Goal: Use online tool/utility: Utilize a website feature to perform a specific function

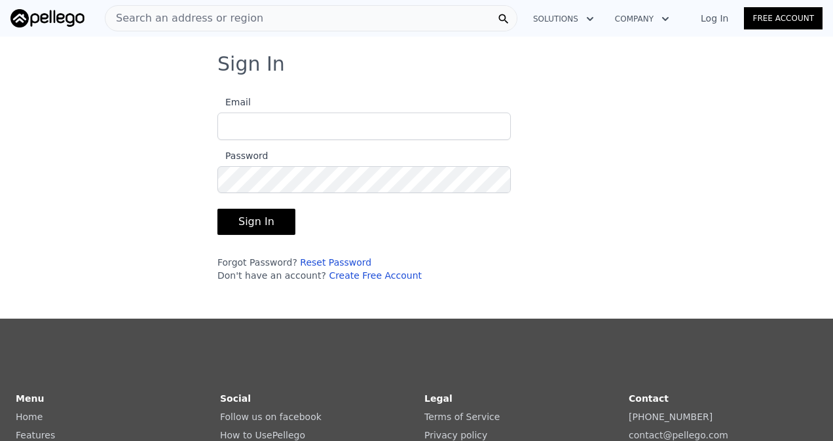
type input "brentonrenaldo0@gmail.com"
click at [251, 225] on button "Sign In" at bounding box center [256, 222] width 78 height 26
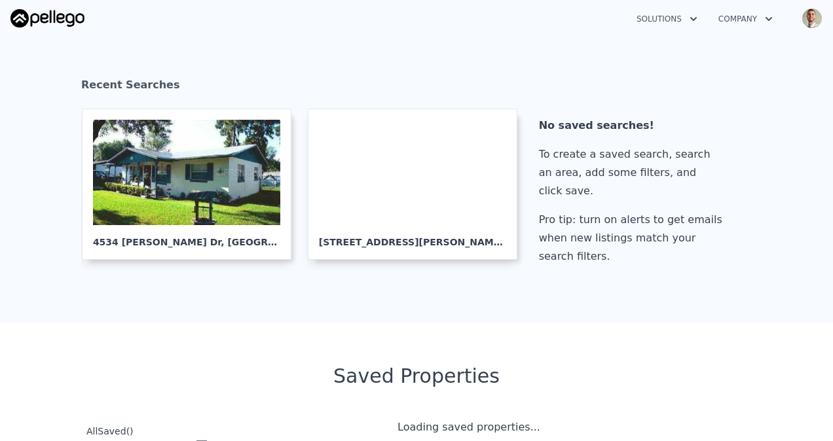
scroll to position [218, 0]
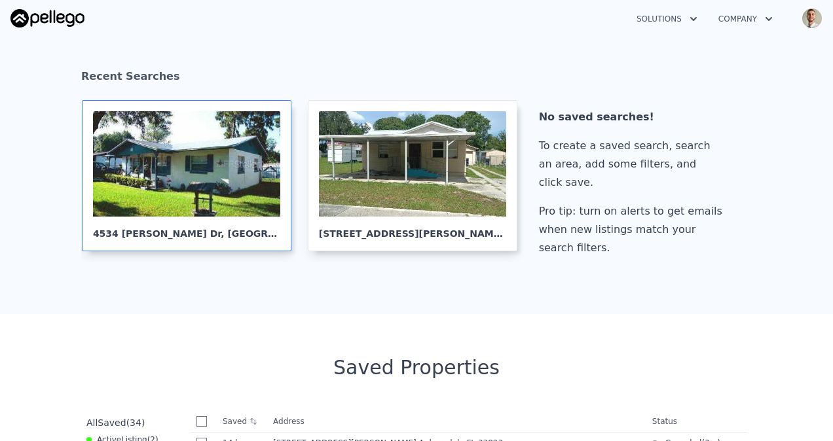
click at [234, 196] on div at bounding box center [186, 163] width 187 height 105
click at [214, 215] on div at bounding box center [186, 163] width 187 height 105
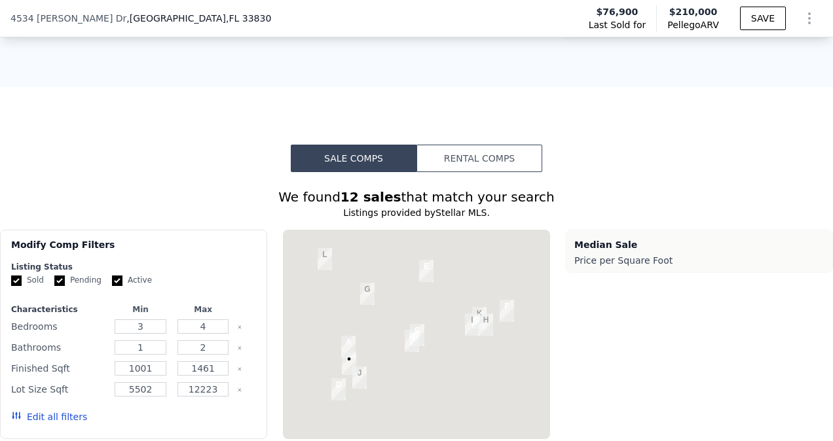
scroll to position [1191, 0]
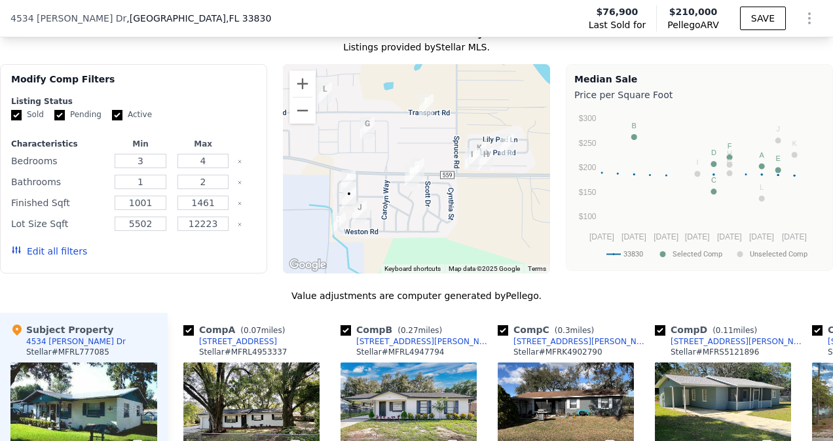
click at [51, 258] on button "Edit all filters" at bounding box center [49, 251] width 76 height 13
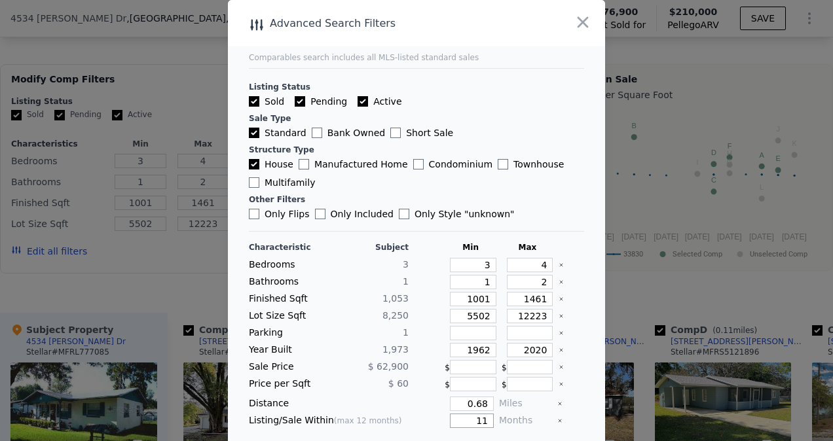
drag, startPoint x: 458, startPoint y: 416, endPoint x: 527, endPoint y: 421, distance: 69.0
click at [529, 423] on div "Listing/Sale Within (max 12 months) 11 Months" at bounding box center [416, 421] width 335 height 14
click at [784, 310] on div at bounding box center [416, 220] width 833 height 441
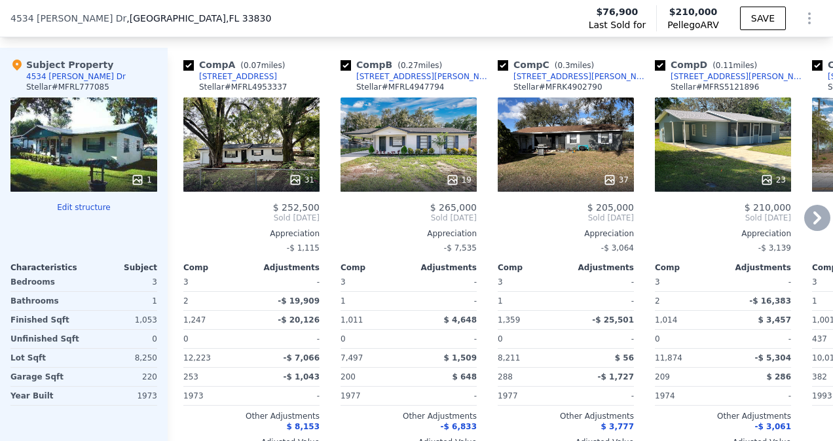
scroll to position [1518, 0]
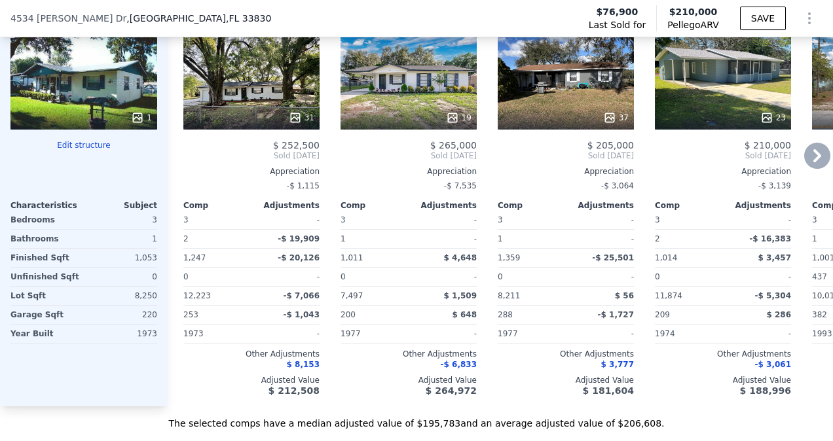
click at [420, 91] on div "19" at bounding box center [409, 82] width 136 height 94
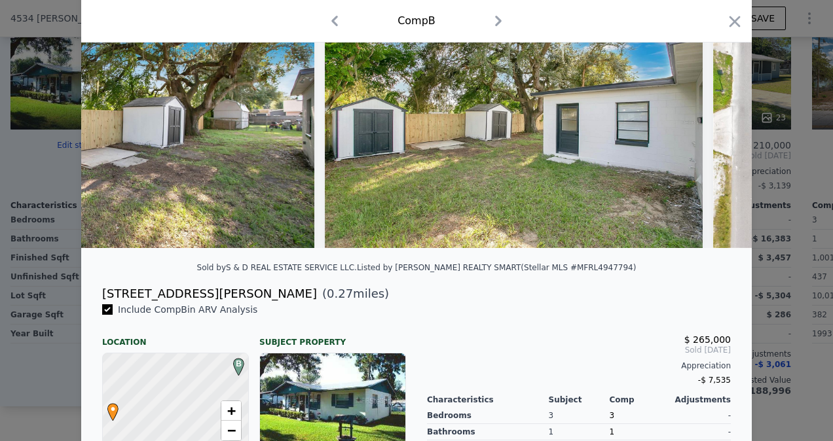
scroll to position [240, 0]
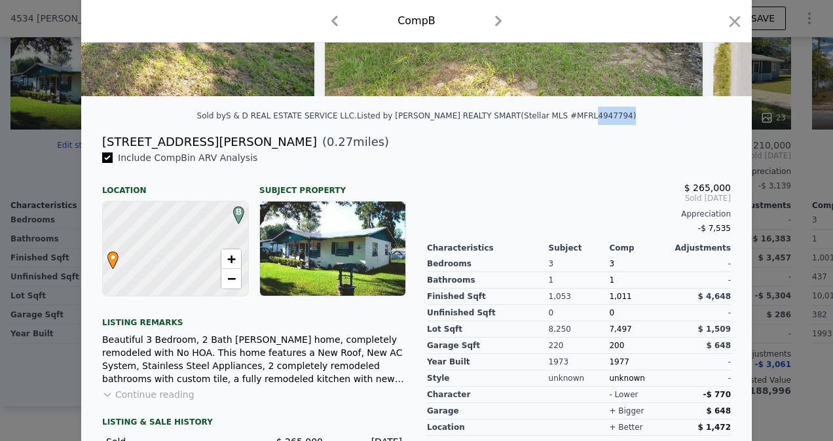
drag, startPoint x: 564, startPoint y: 124, endPoint x: 596, endPoint y: 127, distance: 31.5
click at [596, 120] on div "Listed by KELLER WILLIAMS REALTY SMART (Stellar MLS #MFRL4947794)" at bounding box center [497, 115] width 280 height 9
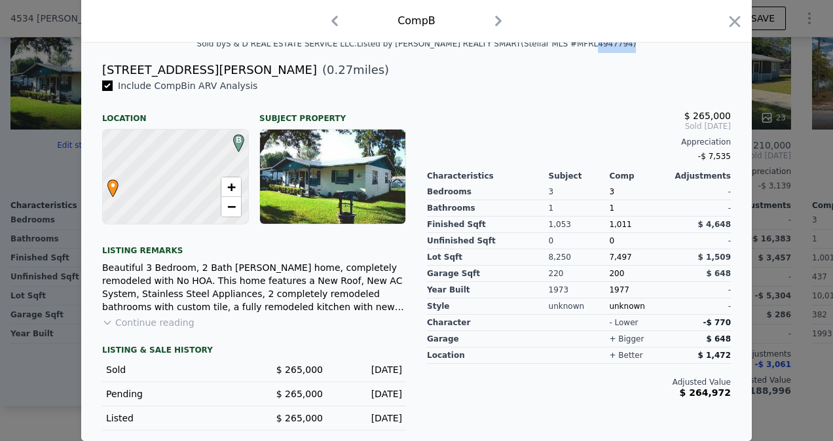
scroll to position [320, 0]
click at [726, 20] on icon "button" at bounding box center [735, 21] width 18 height 18
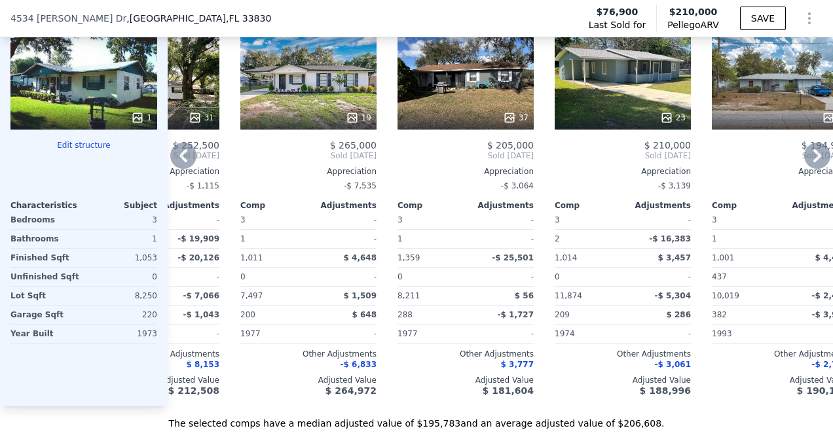
scroll to position [0, 114]
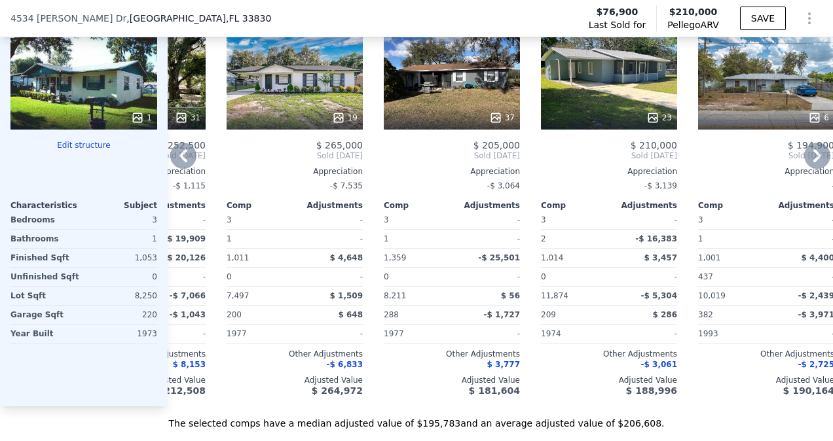
click at [462, 94] on div "37" at bounding box center [452, 82] width 136 height 94
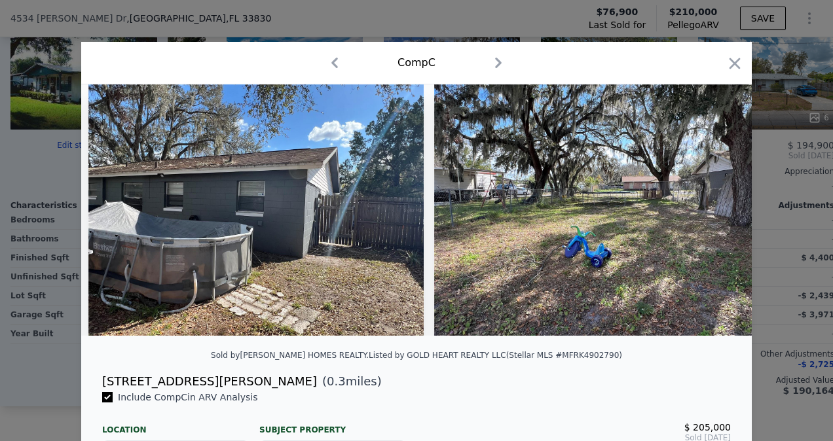
scroll to position [0, 12112]
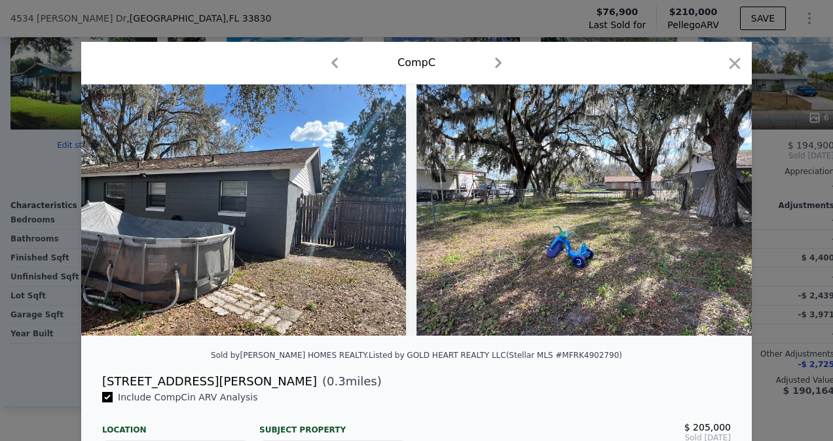
click at [712, 79] on div "Comp C" at bounding box center [416, 63] width 671 height 43
drag, startPoint x: 728, startPoint y: 58, endPoint x: 703, endPoint y: 84, distance: 36.6
click at [728, 58] on icon "button" at bounding box center [735, 63] width 18 height 18
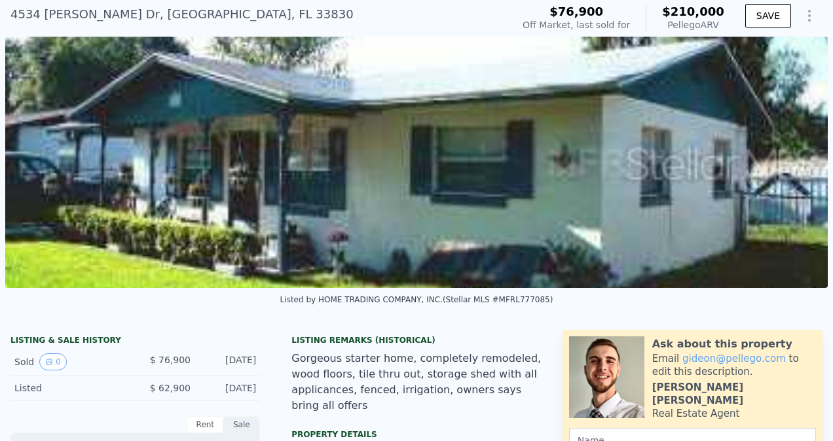
scroll to position [5, 0]
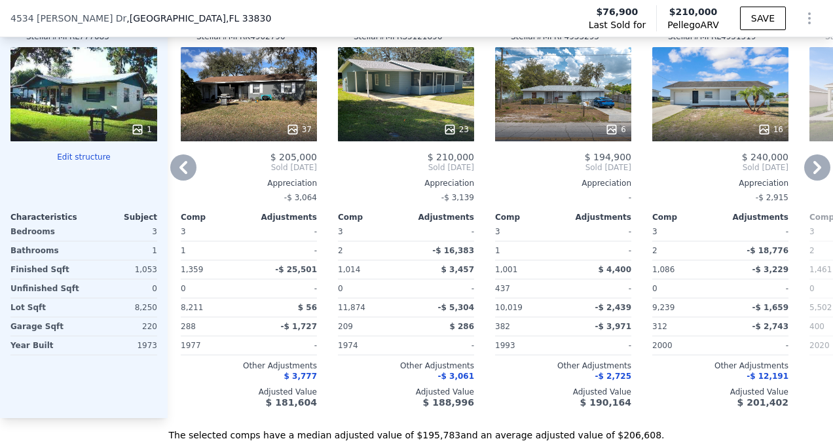
scroll to position [0, 297]
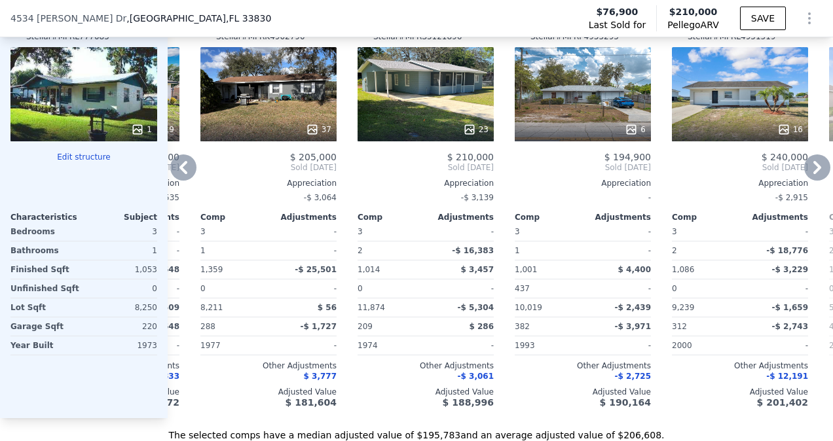
click at [438, 122] on div "23" at bounding box center [426, 94] width 136 height 94
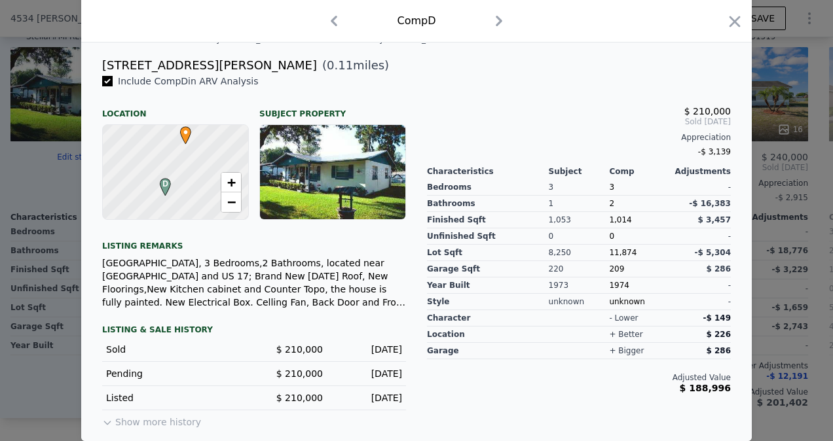
scroll to position [325, 0]
click at [731, 20] on icon "button" at bounding box center [734, 21] width 11 height 11
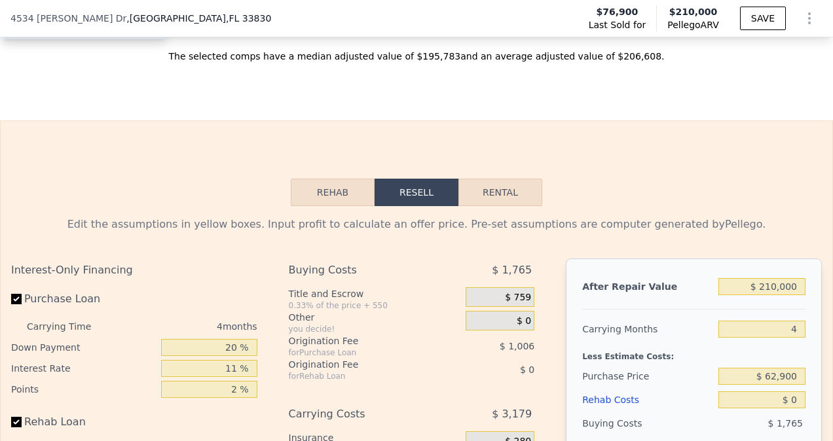
scroll to position [2052, 0]
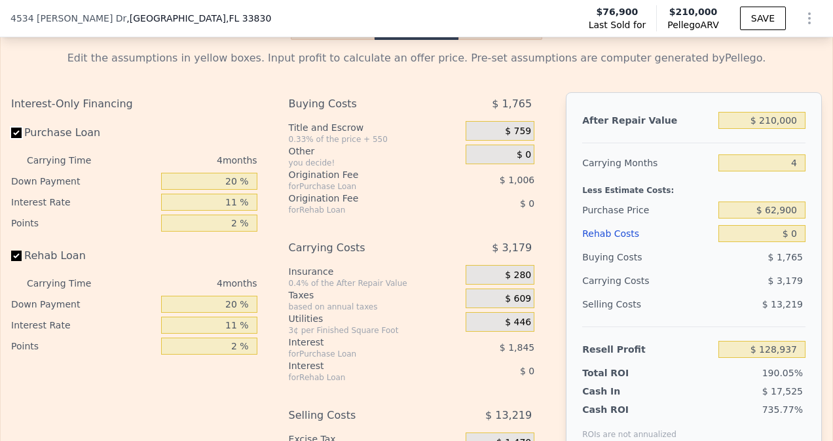
click at [17, 138] on input "Purchase Loan" at bounding box center [16, 133] width 10 height 10
checkbox input "false"
type input "$ 131,787"
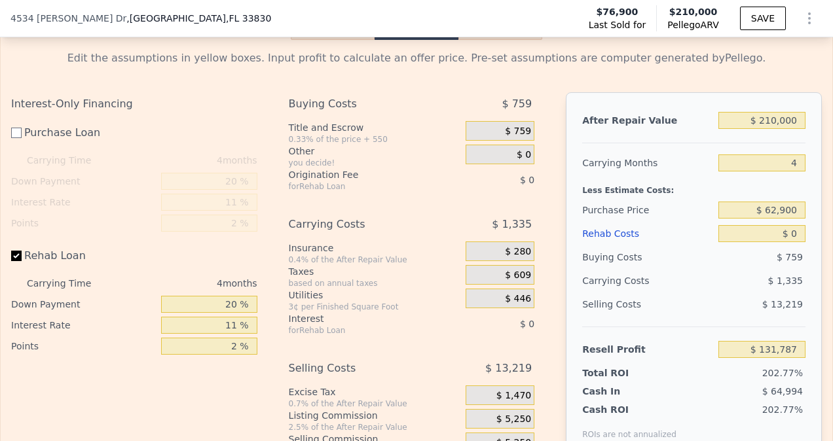
click at [20, 265] on label "Rehab Loan" at bounding box center [83, 256] width 145 height 24
click at [20, 261] on input "Rehab Loan" at bounding box center [16, 256] width 10 height 10
checkbox input "false"
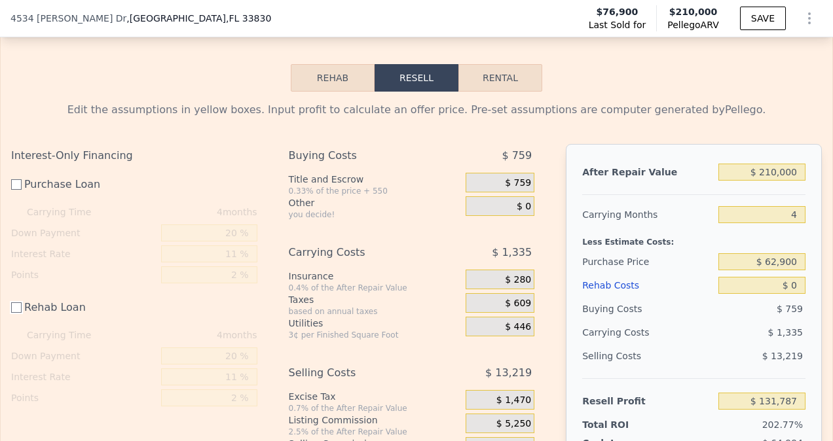
scroll to position [2161, 0]
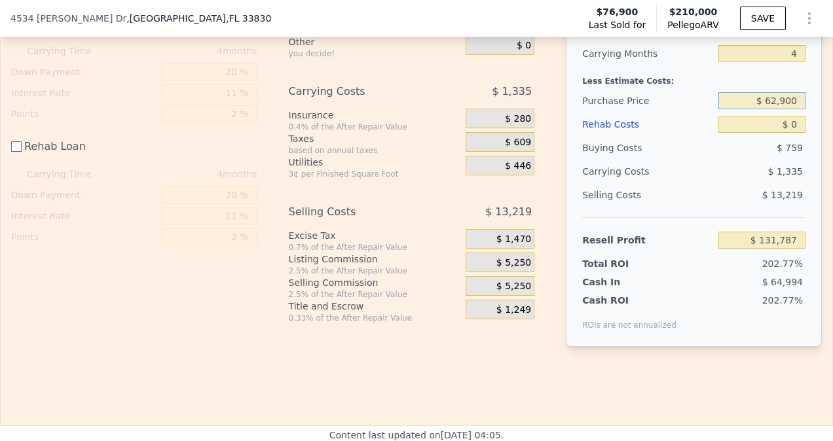
drag, startPoint x: 748, startPoint y: 109, endPoint x: 835, endPoint y: 107, distance: 87.1
click at [832, 107] on html "Search an address or region Solutions Company Open main menu Open user menu [ST…" at bounding box center [416, 220] width 833 height 441
type input "$ 120,000"
click at [693, 207] on div "Selling Costs" at bounding box center [647, 195] width 131 height 24
type input "$ 74,496"
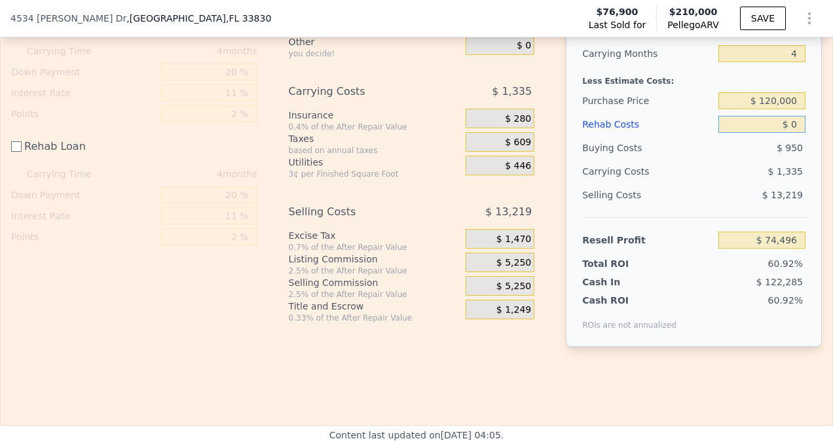
drag, startPoint x: 779, startPoint y: 139, endPoint x: 835, endPoint y: 134, distance: 55.9
click at [832, 134] on html "Search an address or region Solutions Company Open main menu Open user menu [ST…" at bounding box center [416, 220] width 833 height 441
drag, startPoint x: 781, startPoint y: 138, endPoint x: 803, endPoint y: 133, distance: 22.9
click at [803, 133] on div "After Repair Value $ 210,000 Carrying Months 4 Less Estimate Costs: Purchase Pr…" at bounding box center [694, 165] width 256 height 364
type input "$ 50"
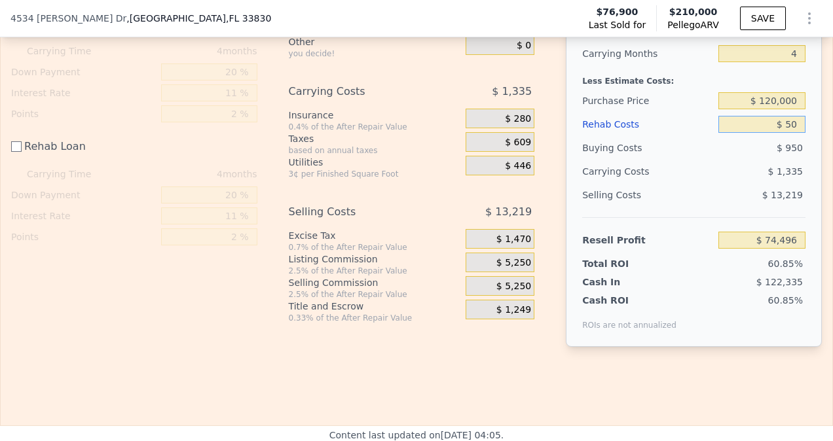
type input "$ 74,446"
type input "$ 500"
type input "$ 73,996"
type input "$ 50,000"
type input "$ 24,496"
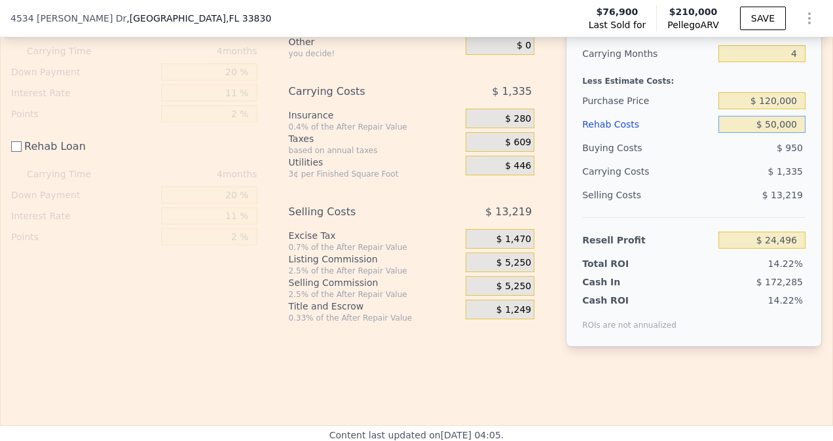
type input "$ 500,000"
type input "-$ 425,504"
type input "$ 50,000"
type input "$ 24,496"
type input "$ 50,000"
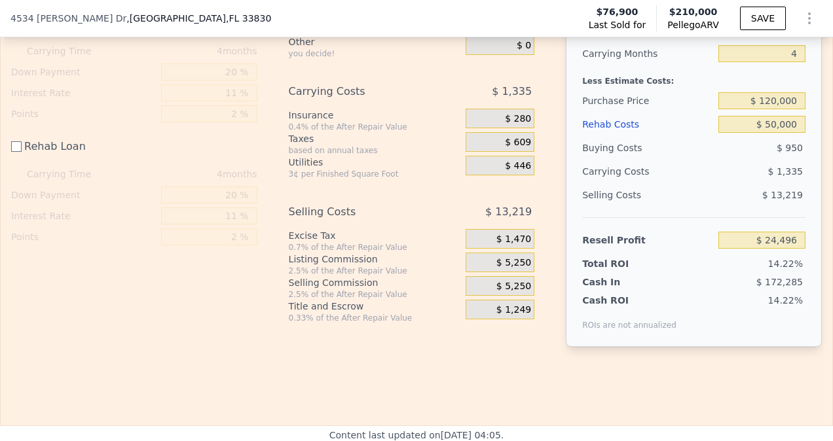
click at [753, 207] on div "$ 13,219" at bounding box center [761, 195] width 87 height 24
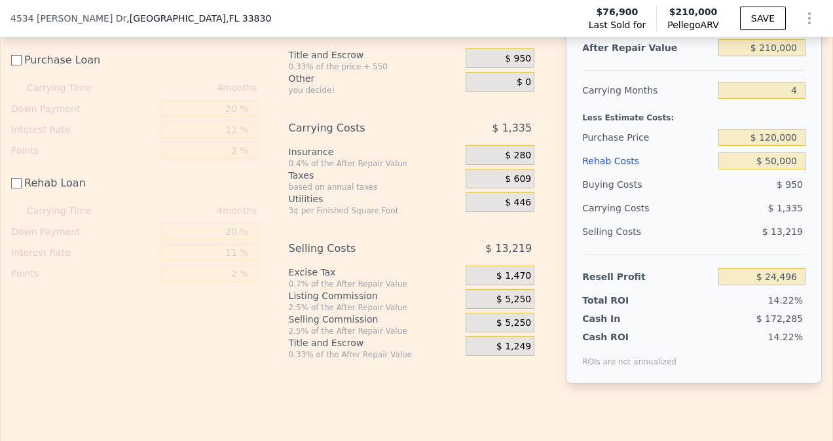
scroll to position [2139, 0]
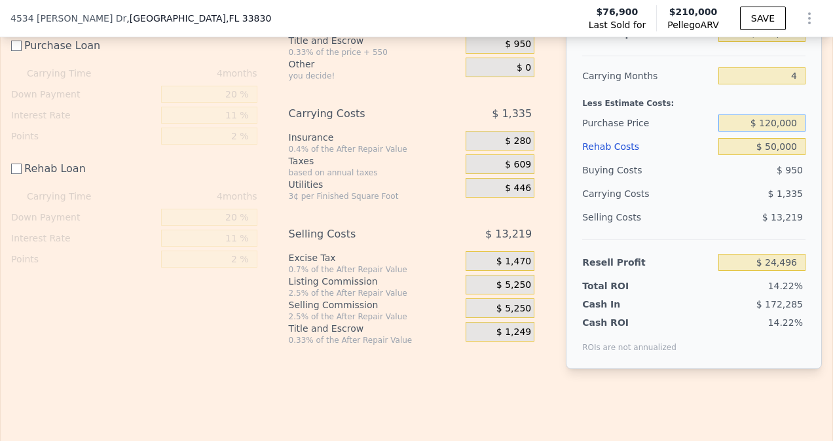
drag, startPoint x: 759, startPoint y: 138, endPoint x: 804, endPoint y: 134, distance: 45.4
click at [804, 134] on div "After Repair Value $ 210,000 Carrying Months 4 Less Estimate Costs: Purchase Pr…" at bounding box center [694, 187] width 256 height 364
type input "$ 110,000"
click at [665, 267] on div "Resell Profit" at bounding box center [647, 263] width 131 height 24
type input "$ 34,530"
